Goal: Task Accomplishment & Management: Manage account settings

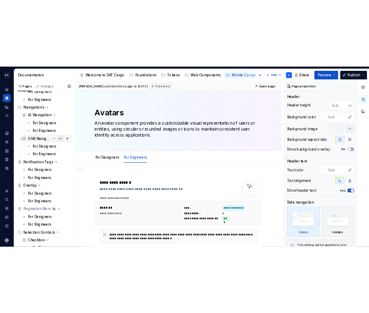
scroll to position [532, 0]
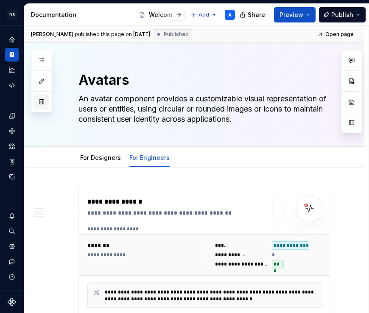
click at [38, 100] on button "button" at bounding box center [41, 101] width 15 height 15
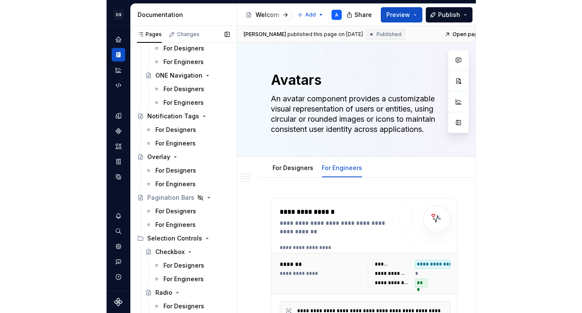
scroll to position [579, 0]
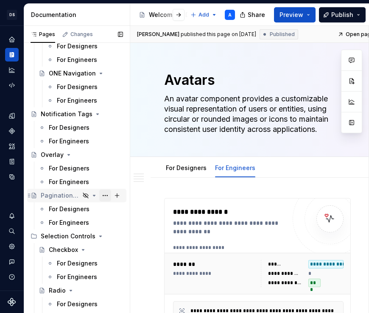
click at [106, 195] on button "Page tree" at bounding box center [105, 196] width 12 height 12
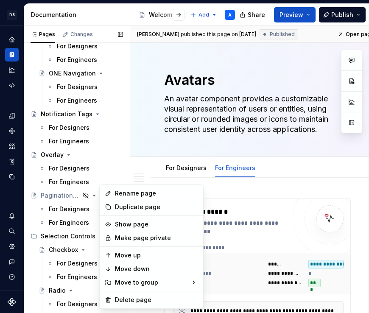
click at [71, 195] on div "Pages Changes Add Accessibility guide for tree Page tree. Navigate the tree wit…" at bounding box center [77, 171] width 106 height 291
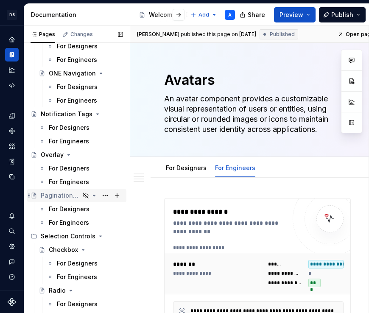
click at [66, 195] on div "Pagination Bars" at bounding box center [60, 196] width 39 height 8
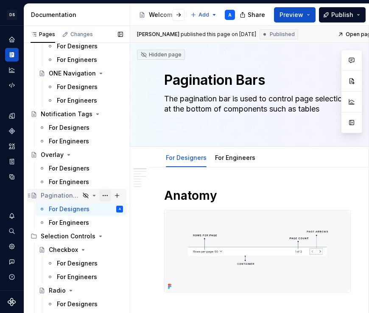
click at [104, 196] on button "Page tree" at bounding box center [105, 196] width 12 height 12
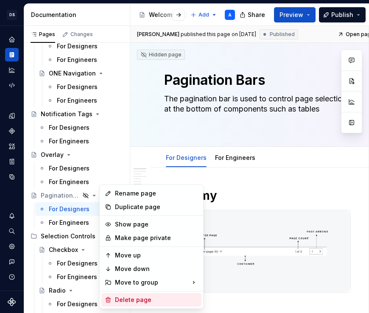
click at [119, 299] on div "Delete page" at bounding box center [156, 300] width 83 height 8
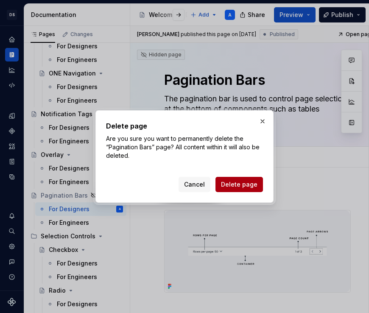
click at [248, 185] on span "Delete page" at bounding box center [239, 184] width 37 height 8
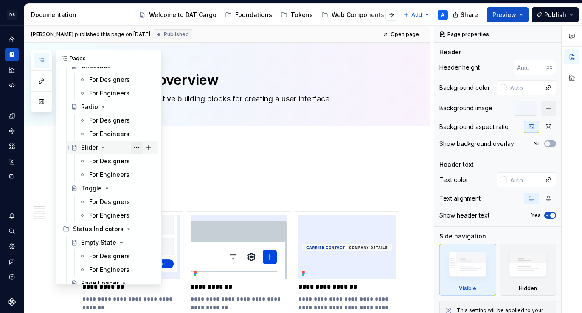
scroll to position [733, 0]
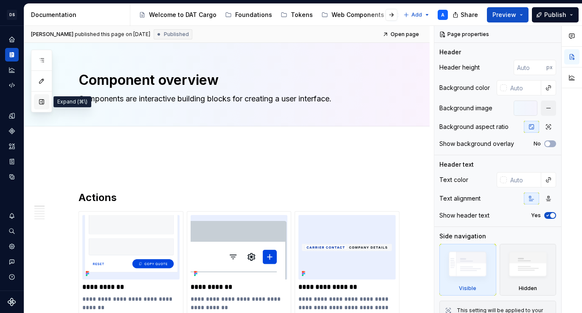
click at [39, 102] on button "button" at bounding box center [41, 101] width 15 height 15
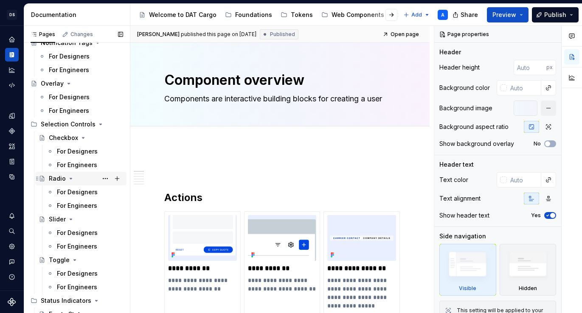
scroll to position [661, 0]
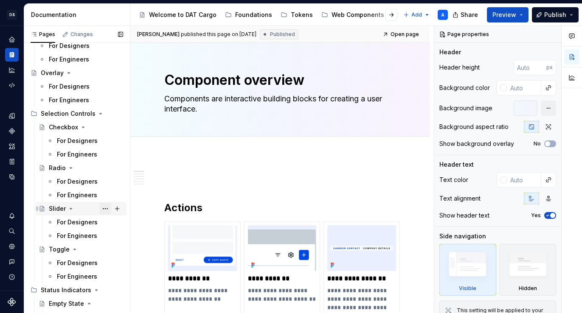
click at [106, 209] on button "Page tree" at bounding box center [105, 209] width 12 height 12
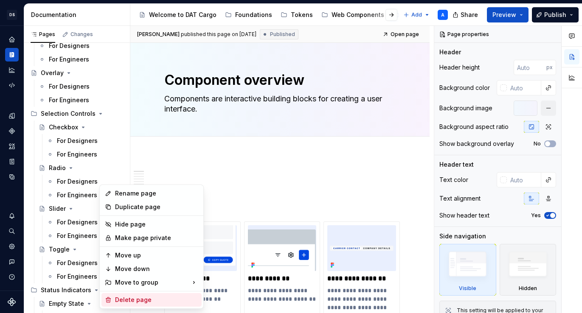
click at [122, 299] on div "Delete page" at bounding box center [156, 300] width 83 height 8
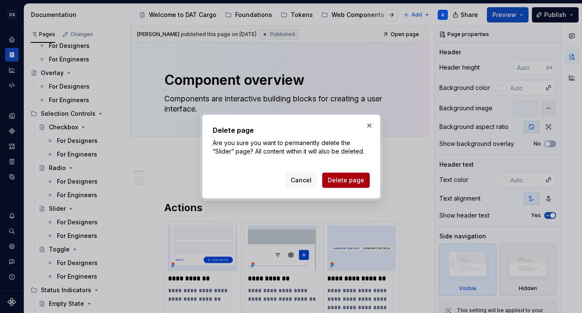
click at [341, 185] on button "Delete page" at bounding box center [346, 180] width 48 height 15
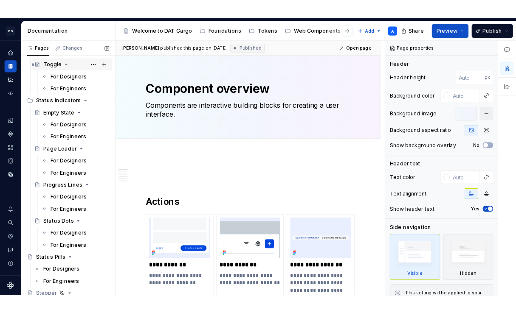
scroll to position [823, 0]
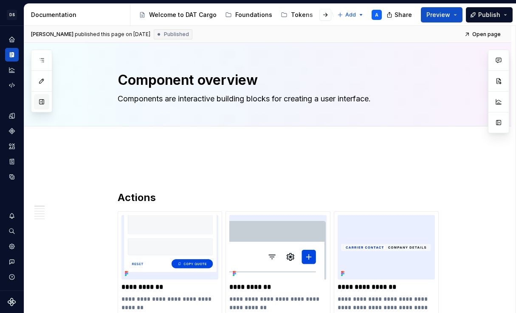
click at [41, 101] on button "button" at bounding box center [41, 101] width 15 height 15
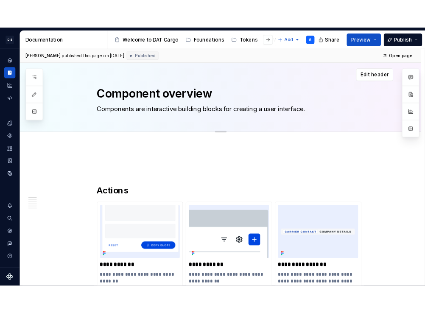
scroll to position [0, 0]
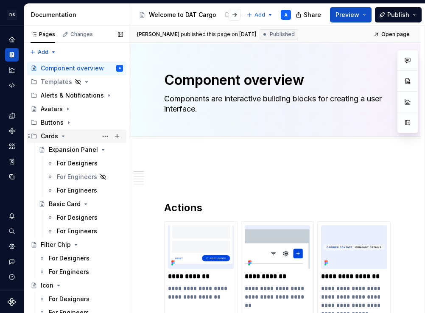
click at [61, 135] on icon "Page tree" at bounding box center [63, 136] width 7 height 7
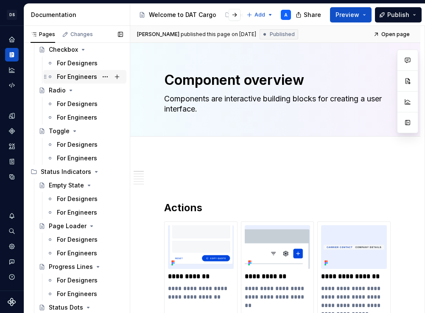
scroll to position [645, 0]
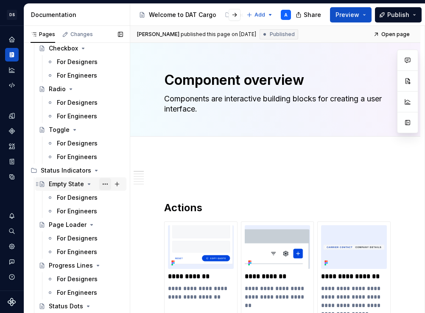
click at [104, 186] on button "Page tree" at bounding box center [105, 184] width 12 height 12
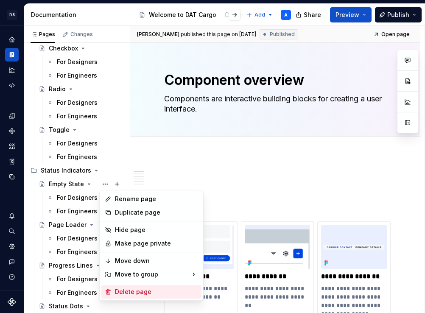
click at [115, 291] on div "Delete page" at bounding box center [156, 292] width 83 height 8
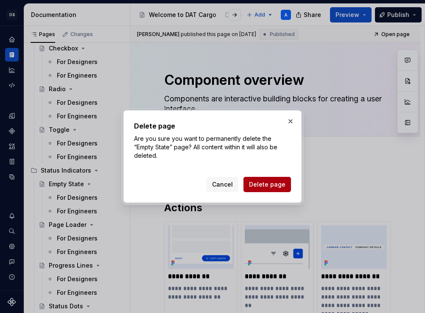
click at [274, 190] on button "Delete page" at bounding box center [268, 184] width 48 height 15
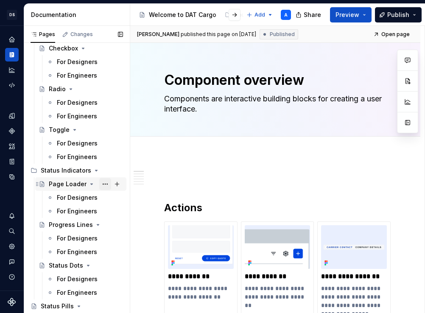
click at [105, 186] on button "Page tree" at bounding box center [105, 184] width 12 height 12
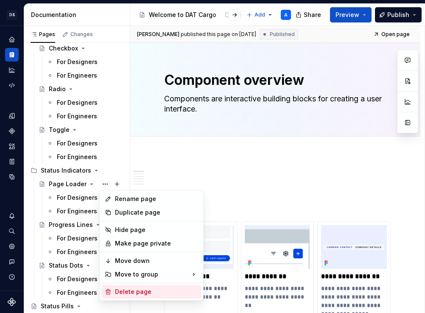
click at [130, 288] on div "Delete page" at bounding box center [156, 292] width 83 height 8
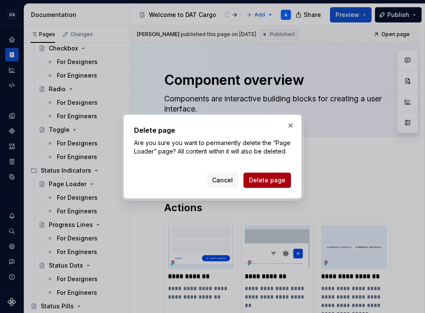
click at [260, 180] on span "Delete page" at bounding box center [267, 180] width 37 height 8
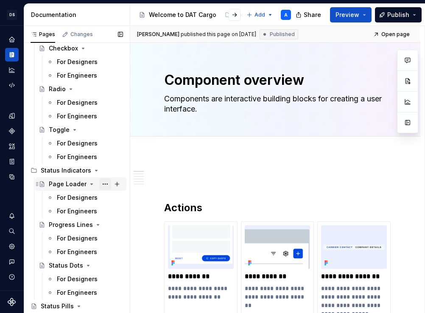
click at [103, 186] on button "Page tree" at bounding box center [105, 184] width 12 height 12
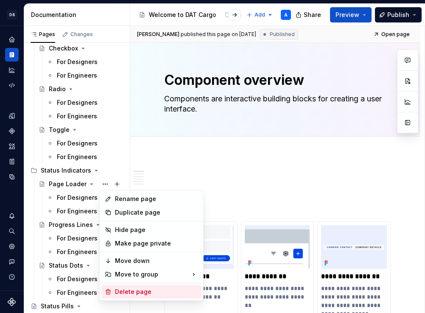
click at [120, 293] on div "Delete page" at bounding box center [156, 292] width 83 height 8
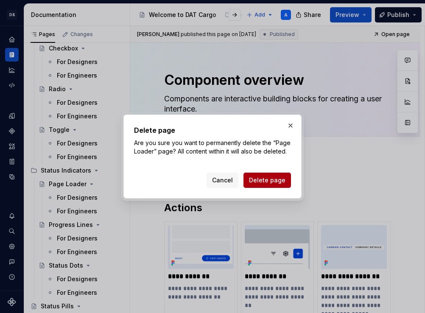
click at [264, 179] on span "Delete page" at bounding box center [267, 180] width 37 height 8
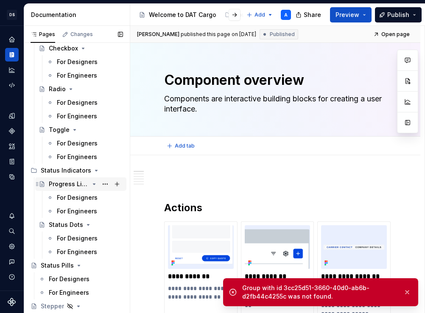
type textarea "*"
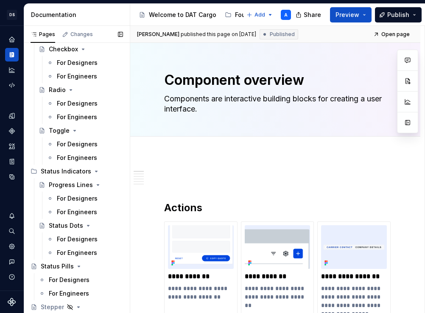
scroll to position [646, 0]
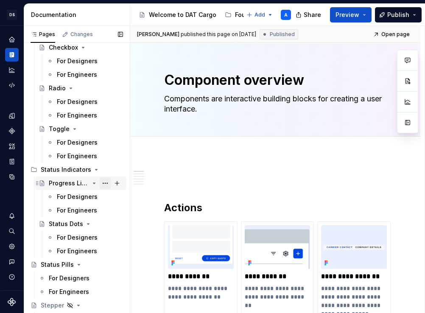
click at [103, 186] on button "Page tree" at bounding box center [105, 183] width 12 height 12
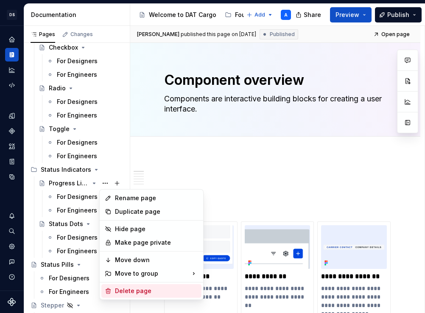
click at [119, 290] on div "Delete page" at bounding box center [156, 291] width 83 height 8
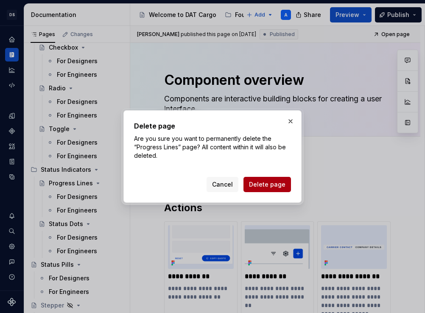
click at [258, 188] on span "Delete page" at bounding box center [267, 184] width 37 height 8
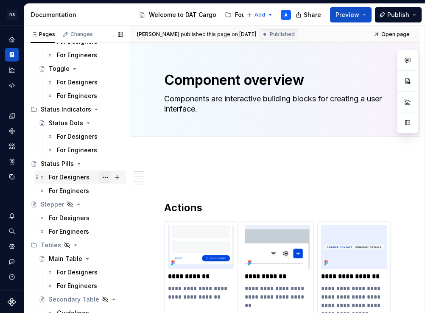
scroll to position [707, 0]
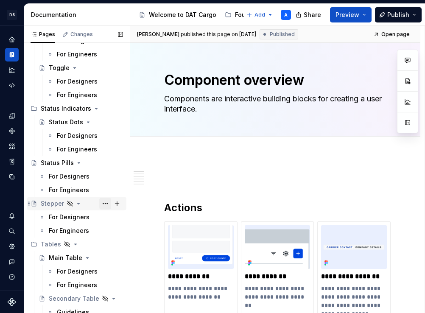
click at [104, 201] on button "Page tree" at bounding box center [105, 204] width 12 height 12
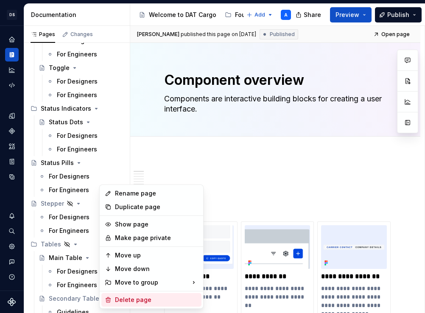
click at [122, 299] on div "Delete page" at bounding box center [156, 300] width 83 height 8
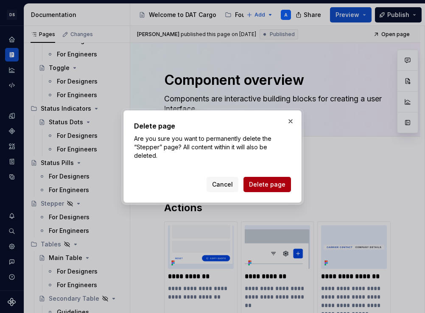
click at [260, 186] on span "Delete page" at bounding box center [267, 184] width 37 height 8
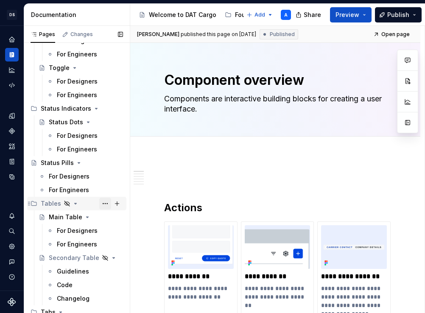
click at [103, 204] on button "Page tree" at bounding box center [105, 204] width 12 height 12
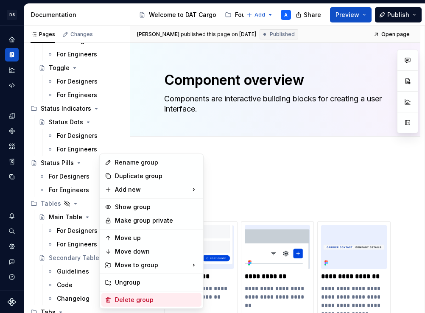
click at [124, 303] on div "Delete group" at bounding box center [156, 300] width 83 height 8
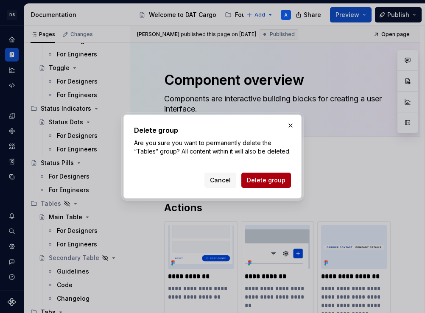
click at [279, 182] on span "Delete group" at bounding box center [266, 180] width 39 height 8
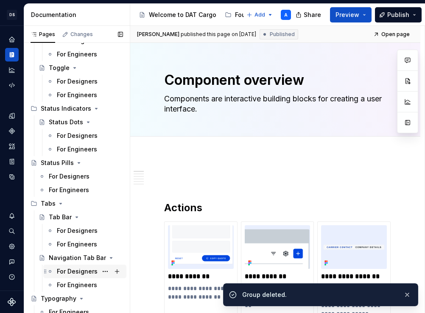
scroll to position [711, 0]
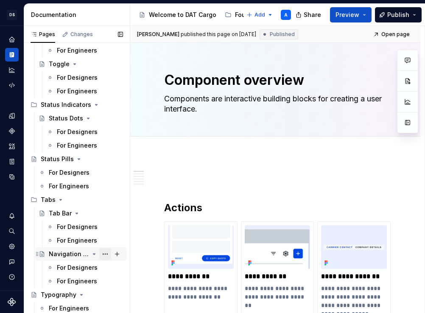
click at [104, 253] on button "Page tree" at bounding box center [105, 254] width 12 height 12
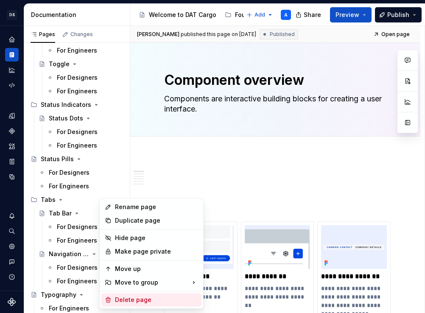
click at [126, 301] on div "Delete page" at bounding box center [156, 300] width 83 height 8
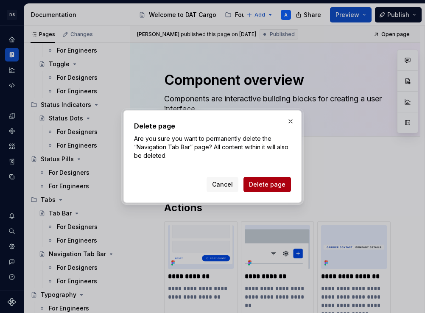
click at [256, 183] on span "Delete page" at bounding box center [267, 184] width 37 height 8
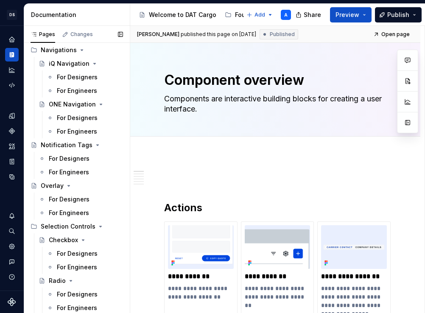
scroll to position [446, 0]
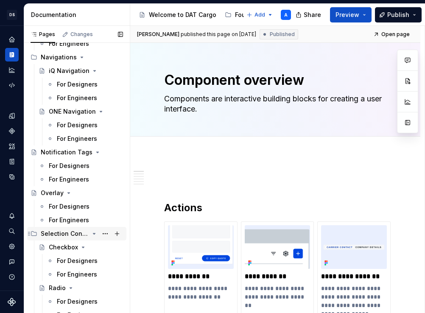
click at [93, 234] on icon "Page tree" at bounding box center [94, 234] width 7 height 7
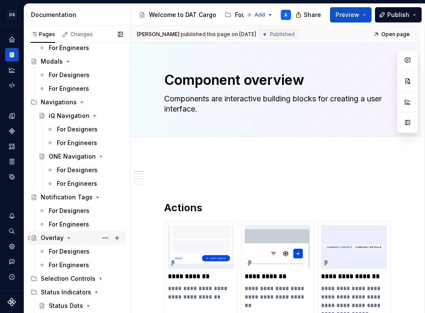
scroll to position [396, 0]
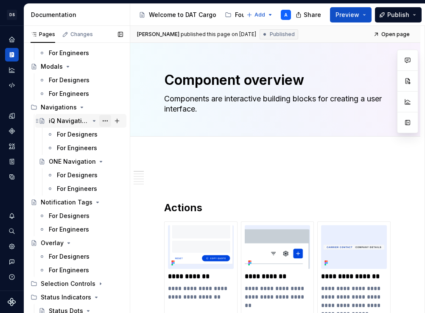
click at [107, 121] on button "Page tree" at bounding box center [105, 121] width 12 height 12
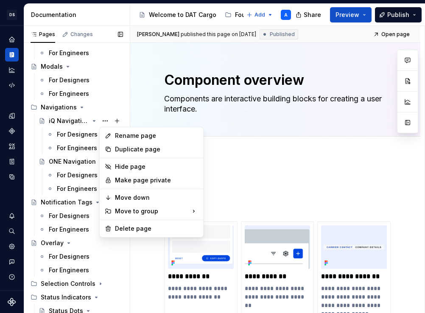
click at [80, 154] on div "Pages Changes Add Accessibility guide for tree Page tree. Navigate the tree wit…" at bounding box center [77, 171] width 106 height 291
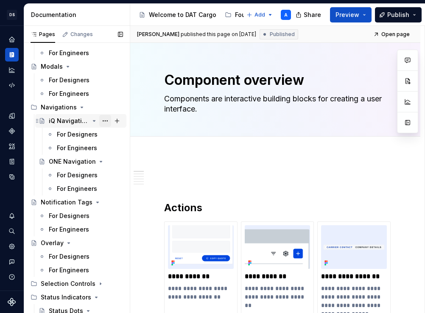
click at [104, 121] on button "Page tree" at bounding box center [105, 121] width 12 height 12
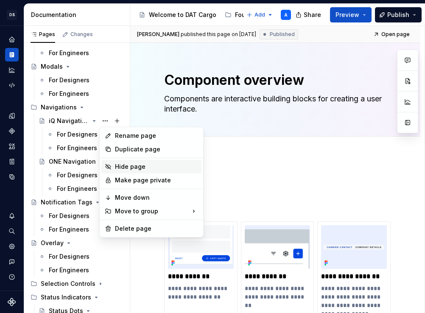
click at [112, 166] on div "Hide page" at bounding box center [151, 167] width 100 height 14
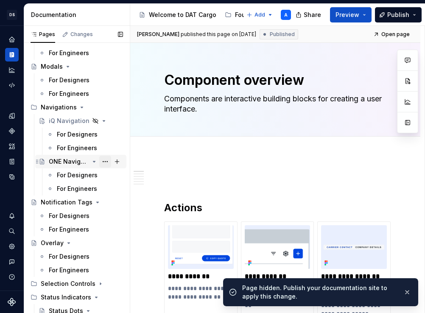
click at [105, 163] on button "Page tree" at bounding box center [105, 162] width 12 height 12
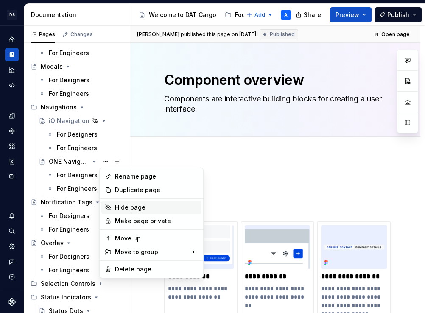
click at [116, 208] on div "Hide page" at bounding box center [156, 207] width 83 height 8
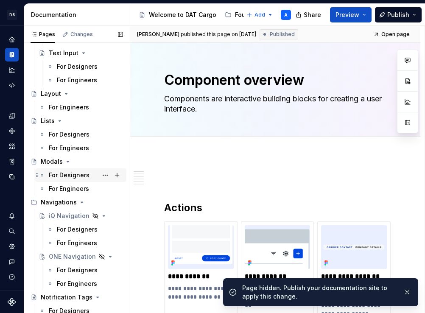
scroll to position [293, 0]
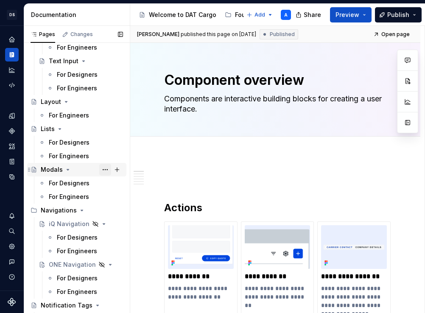
click at [101, 169] on button "Page tree" at bounding box center [105, 170] width 12 height 12
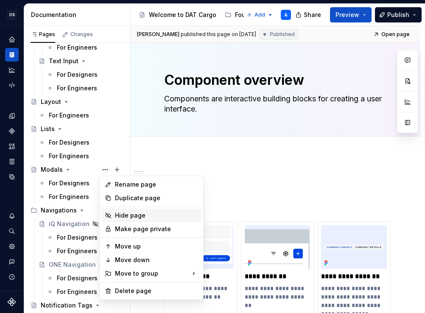
click at [115, 217] on div "Hide page" at bounding box center [156, 215] width 83 height 8
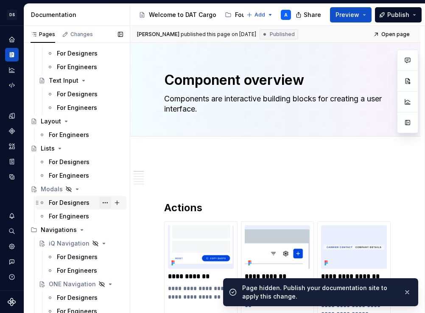
scroll to position [272, 0]
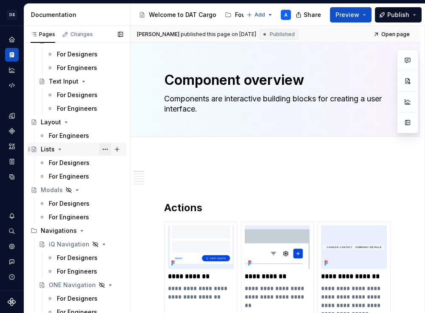
click at [104, 152] on button "Page tree" at bounding box center [105, 150] width 12 height 12
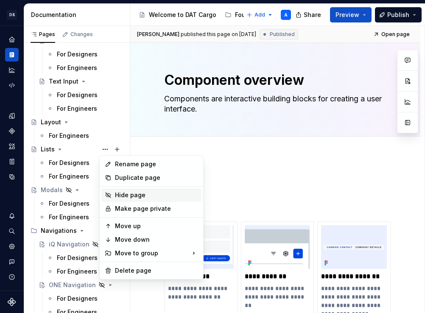
click at [123, 194] on div "Hide page" at bounding box center [156, 195] width 83 height 8
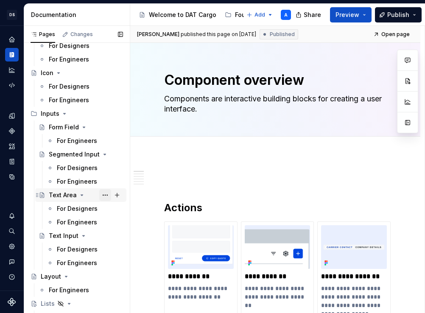
scroll to position [117, 0]
click at [101, 196] on button "Page tree" at bounding box center [105, 196] width 12 height 12
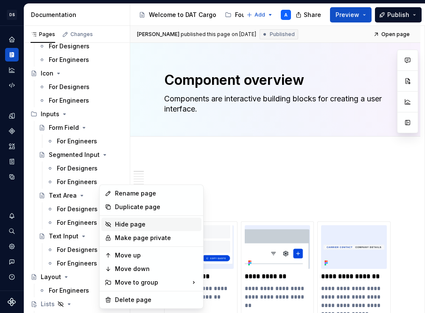
click at [113, 226] on div "Hide page" at bounding box center [151, 225] width 100 height 14
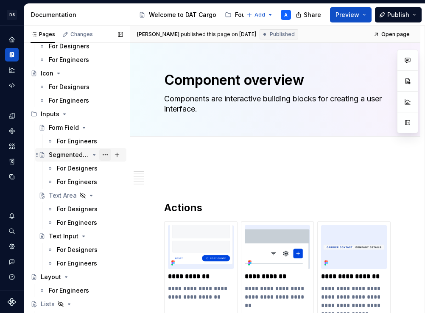
click at [105, 156] on button "Page tree" at bounding box center [105, 155] width 12 height 12
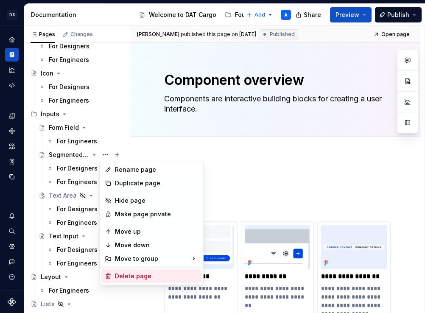
click at [127, 276] on div "Delete page" at bounding box center [156, 276] width 83 height 8
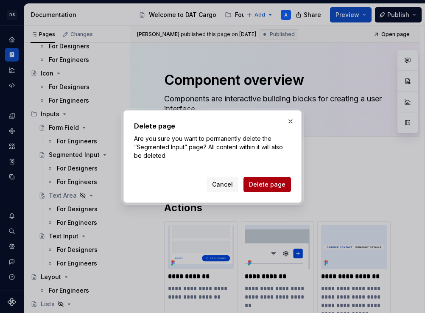
click at [265, 184] on span "Delete page" at bounding box center [267, 184] width 37 height 8
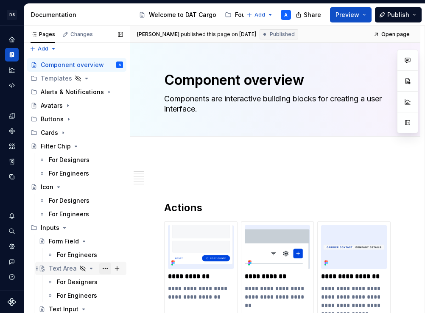
scroll to position [0, 0]
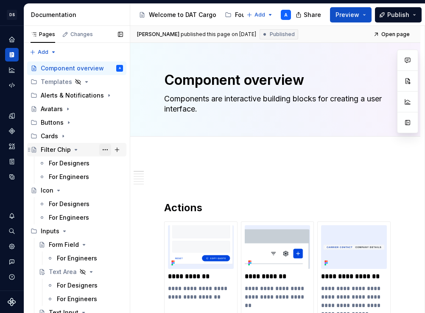
click at [105, 149] on button "Page tree" at bounding box center [105, 150] width 12 height 12
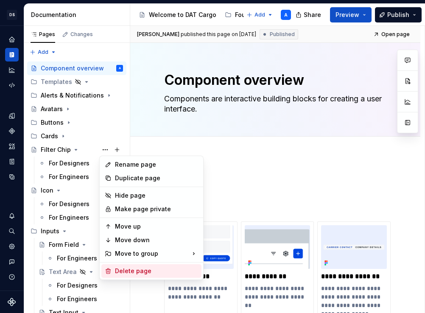
click at [124, 270] on div "Delete page" at bounding box center [156, 271] width 83 height 8
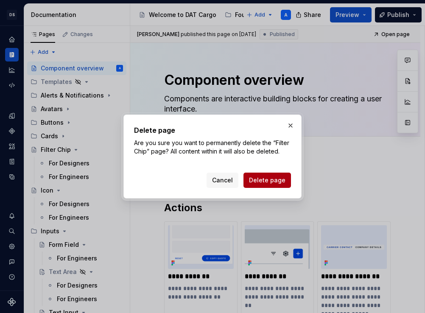
click at [261, 182] on span "Delete page" at bounding box center [267, 180] width 37 height 8
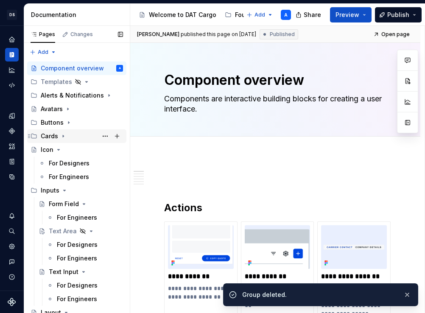
click at [65, 138] on icon "Page tree" at bounding box center [63, 136] width 7 height 7
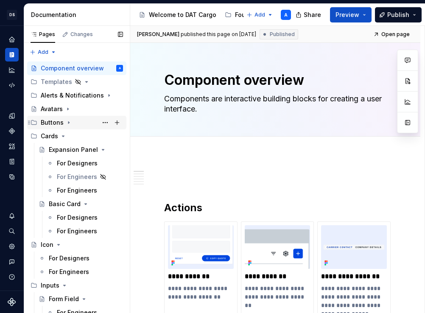
click at [68, 123] on icon "Page tree" at bounding box center [68, 123] width 1 height 2
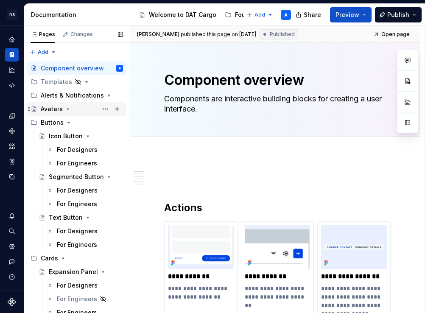
click at [68, 112] on icon "Page tree" at bounding box center [68, 109] width 7 height 7
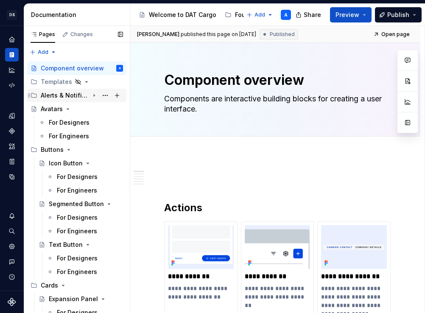
click at [93, 96] on icon "Page tree" at bounding box center [94, 95] width 7 height 7
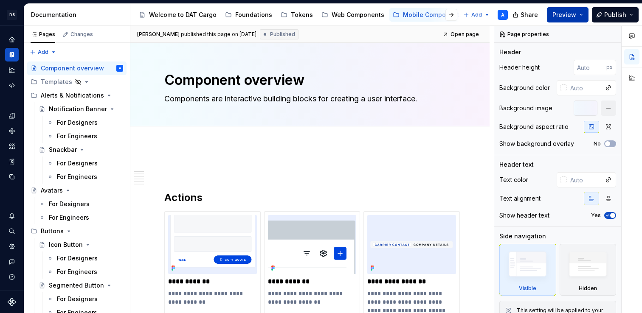
click at [425, 16] on span "Preview" at bounding box center [564, 15] width 24 height 8
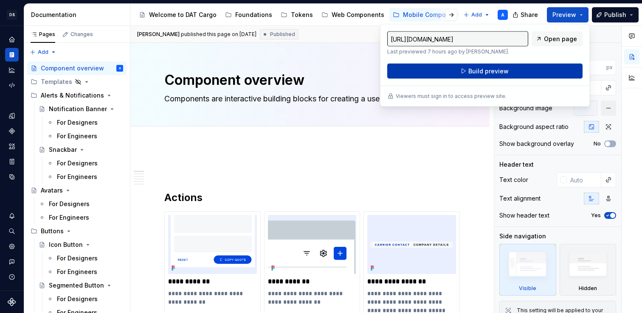
click at [425, 72] on button "Build preview" at bounding box center [484, 71] width 195 height 15
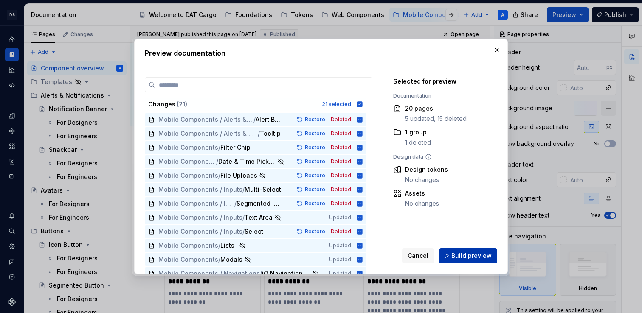
click at [425, 258] on span "Build preview" at bounding box center [471, 256] width 40 height 8
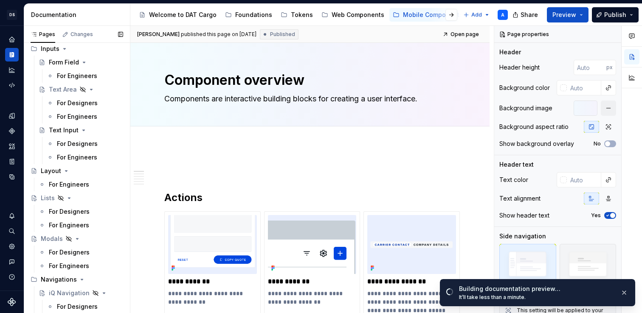
scroll to position [468, 0]
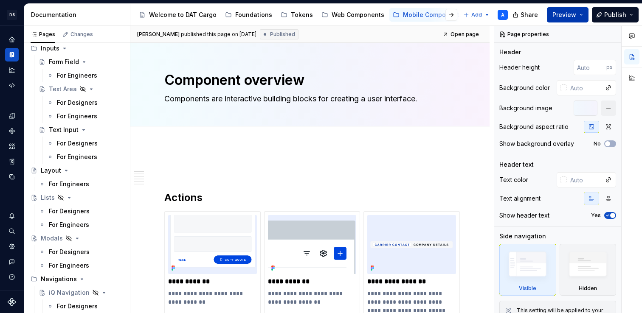
click at [425, 21] on button "Preview" at bounding box center [568, 14] width 42 height 15
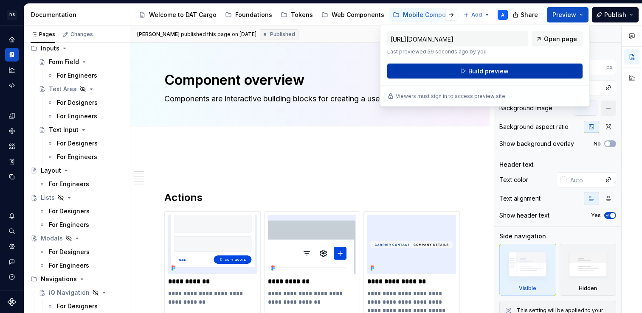
click at [425, 72] on button "Build preview" at bounding box center [484, 71] width 195 height 15
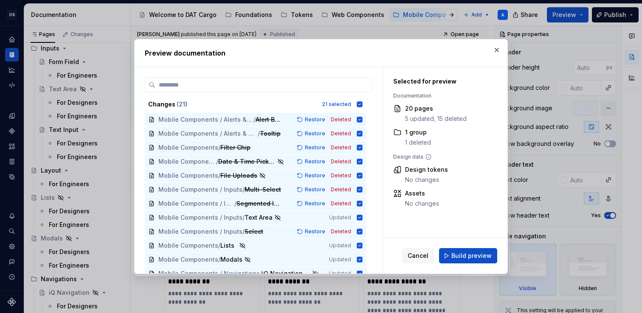
click at [425, 238] on div "Cancel Build preview" at bounding box center [445, 256] width 124 height 36
click at [422, 254] on span "Cancel" at bounding box center [418, 256] width 21 height 8
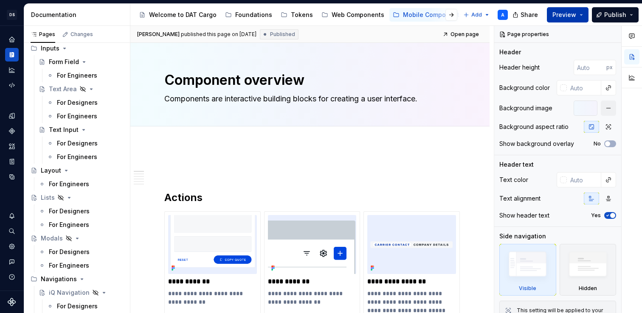
click at [425, 15] on span "Preview" at bounding box center [564, 15] width 24 height 8
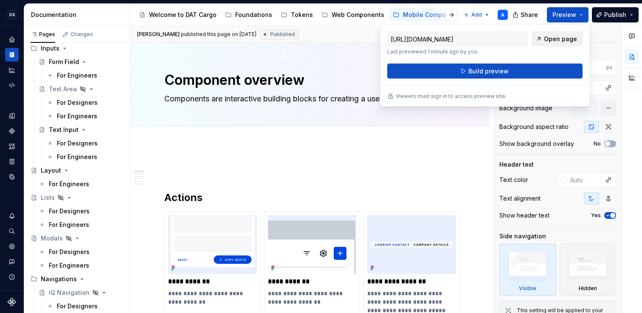
click at [425, 41] on span "Open page" at bounding box center [560, 39] width 33 height 8
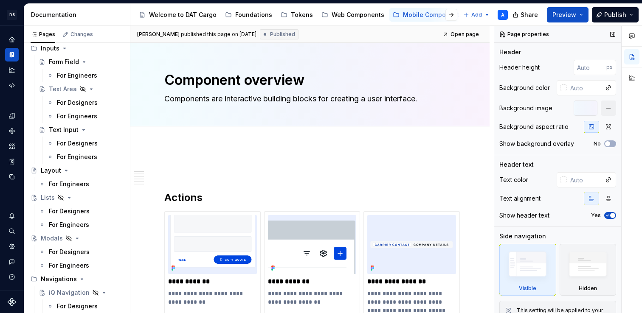
click at [425, 43] on div "Page properties Header Header height px Background color Background image Backg…" at bounding box center [557, 170] width 127 height 288
type textarea "*"
